Goal: Task Accomplishment & Management: Manage account settings

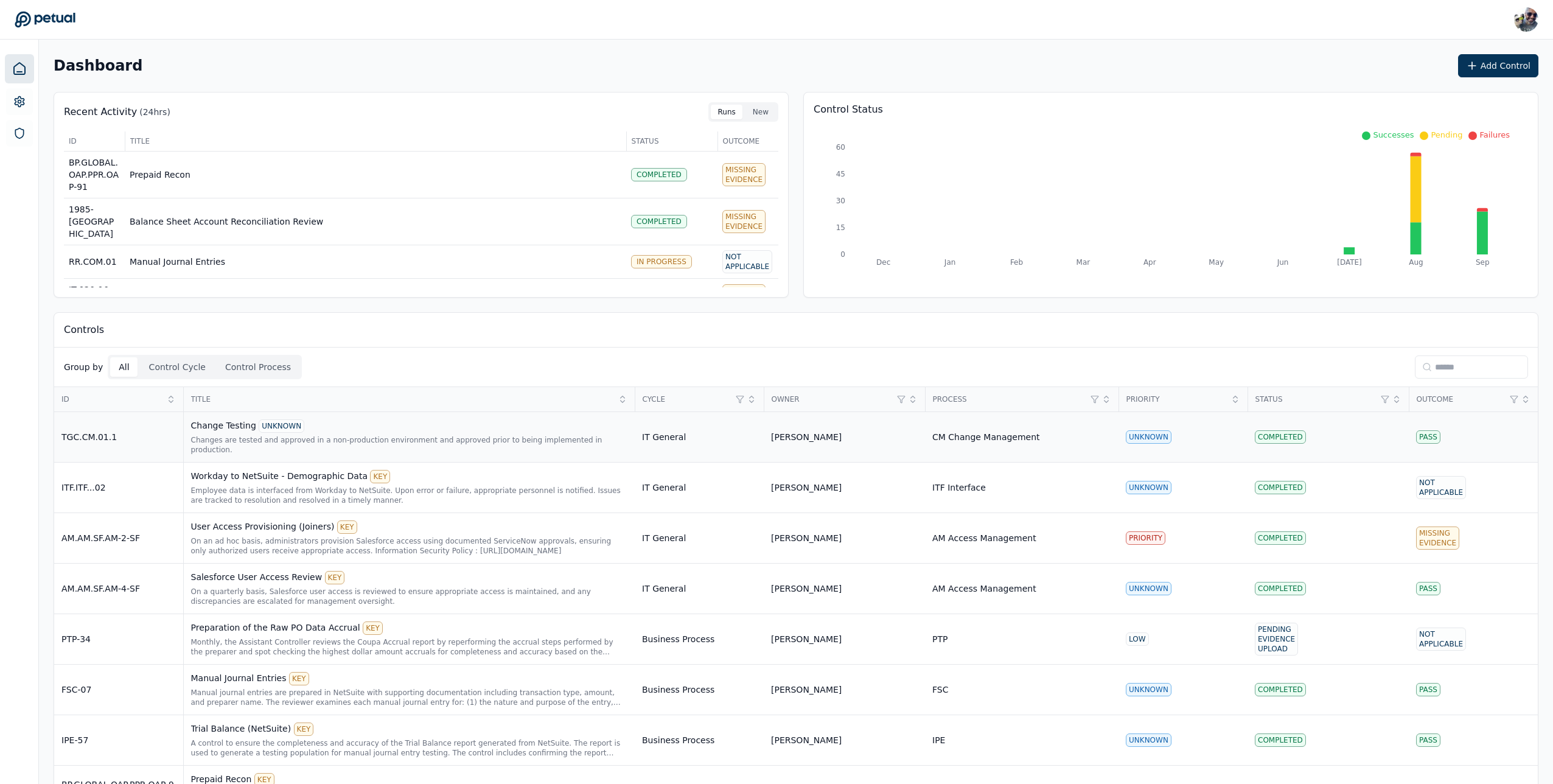
click at [280, 437] on div "Changes are tested and approved in a non-production environment and approved pr…" at bounding box center [410, 444] width 437 height 19
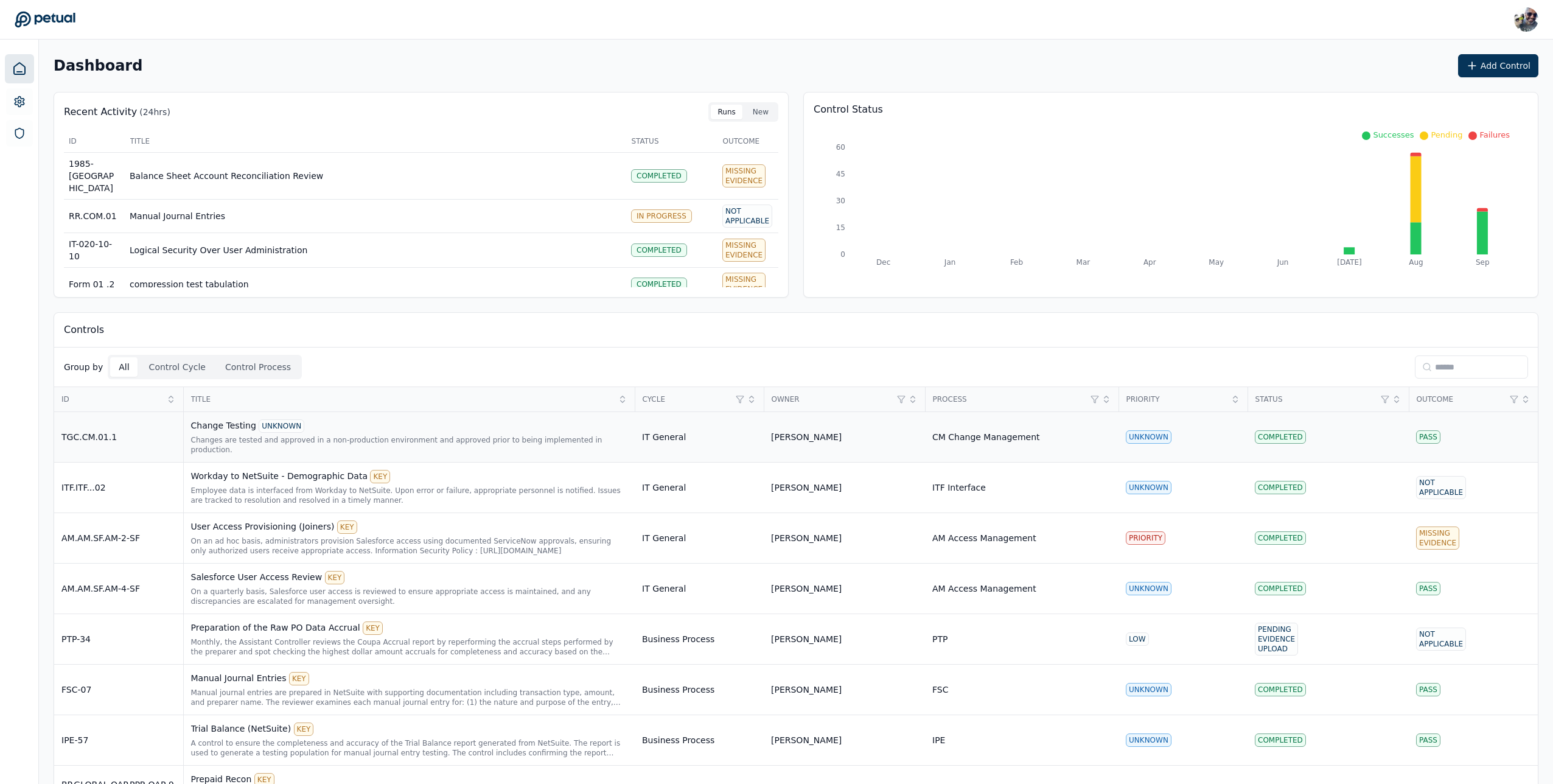
click at [316, 435] on div "Changes are tested and approved in a non-production environment and approved pr…" at bounding box center [410, 444] width 437 height 19
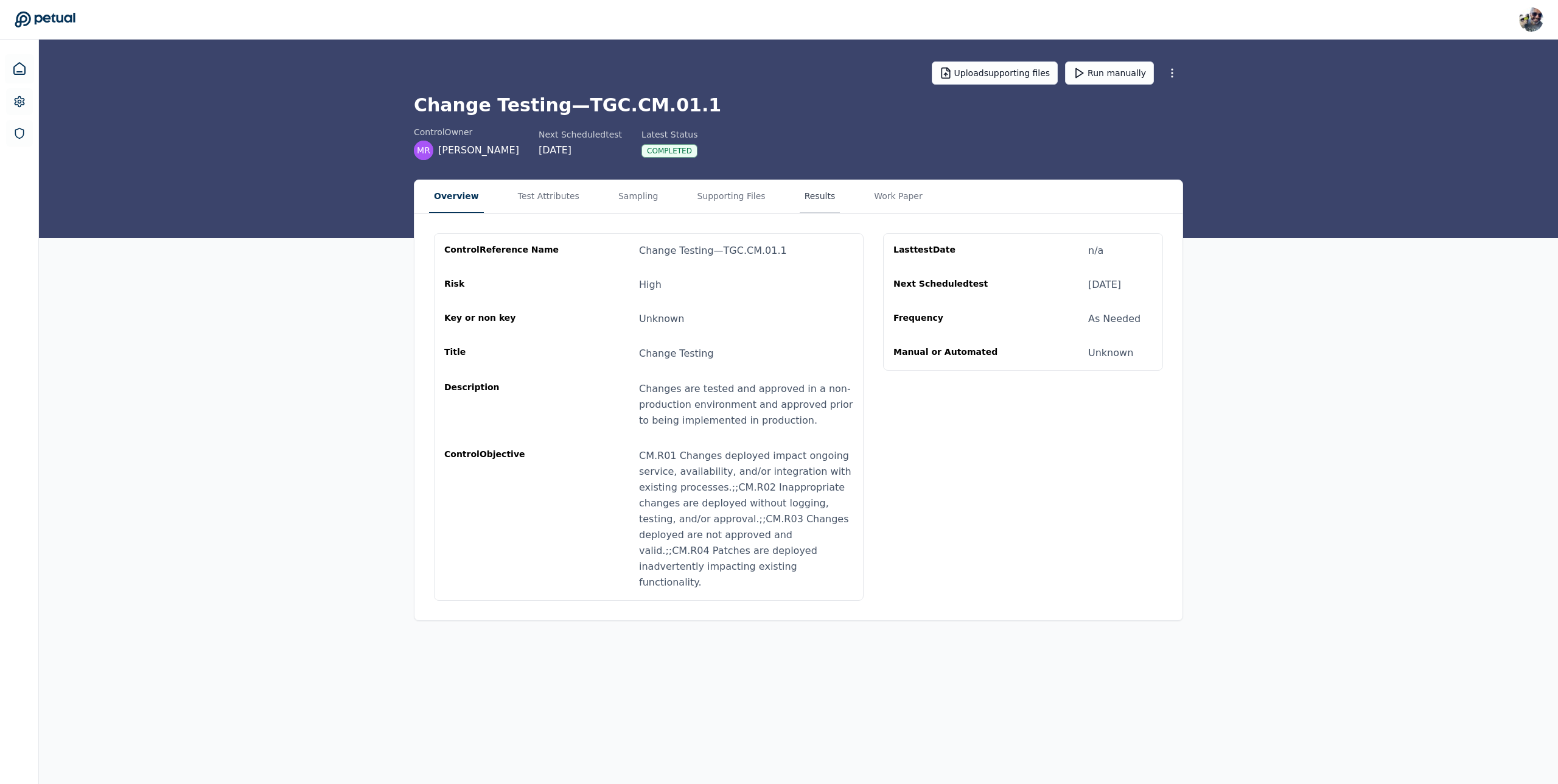
click at [814, 186] on button "Results" at bounding box center [820, 196] width 41 height 32
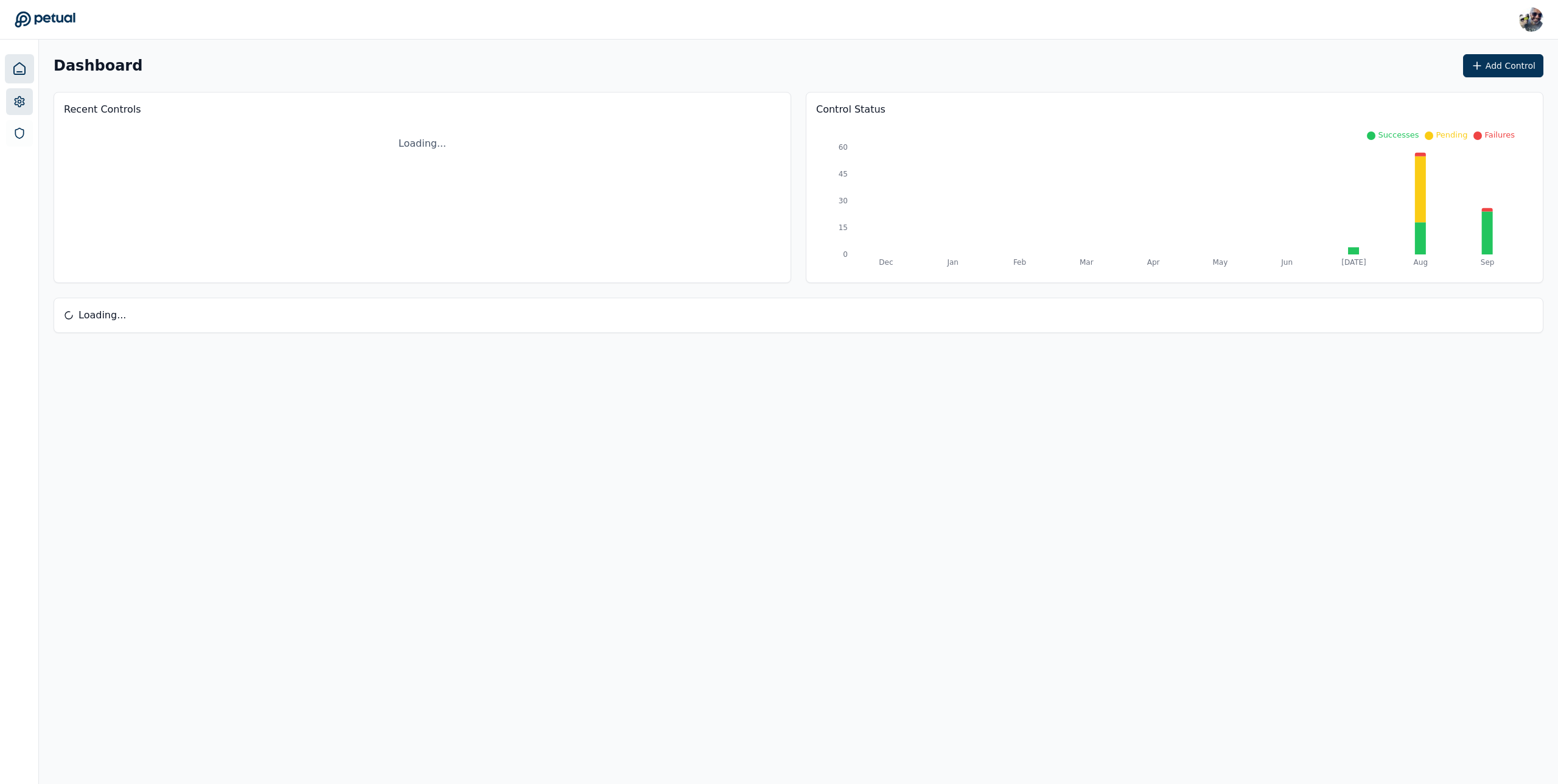
click at [13, 105] on icon at bounding box center [19, 102] width 12 height 12
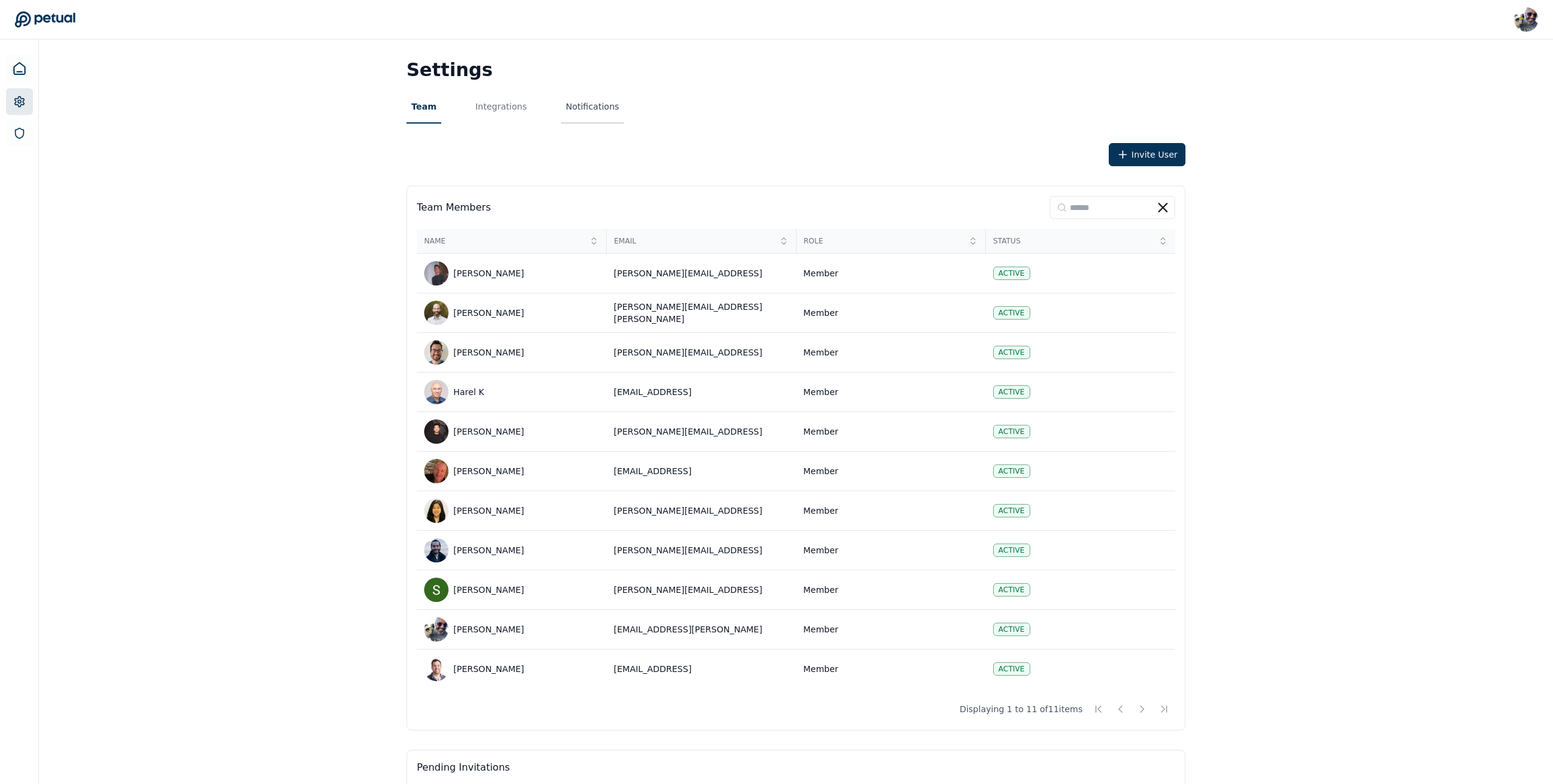
click at [580, 108] on button "Notifications" at bounding box center [593, 107] width 63 height 32
